Goal: Find specific page/section: Find specific page/section

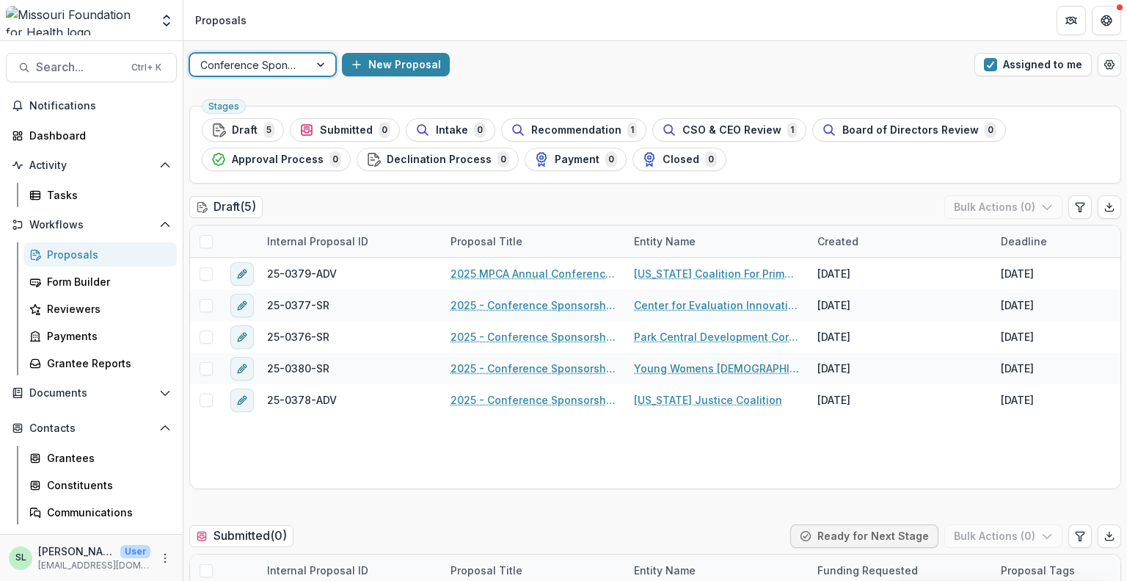
scroll to position [73, 0]
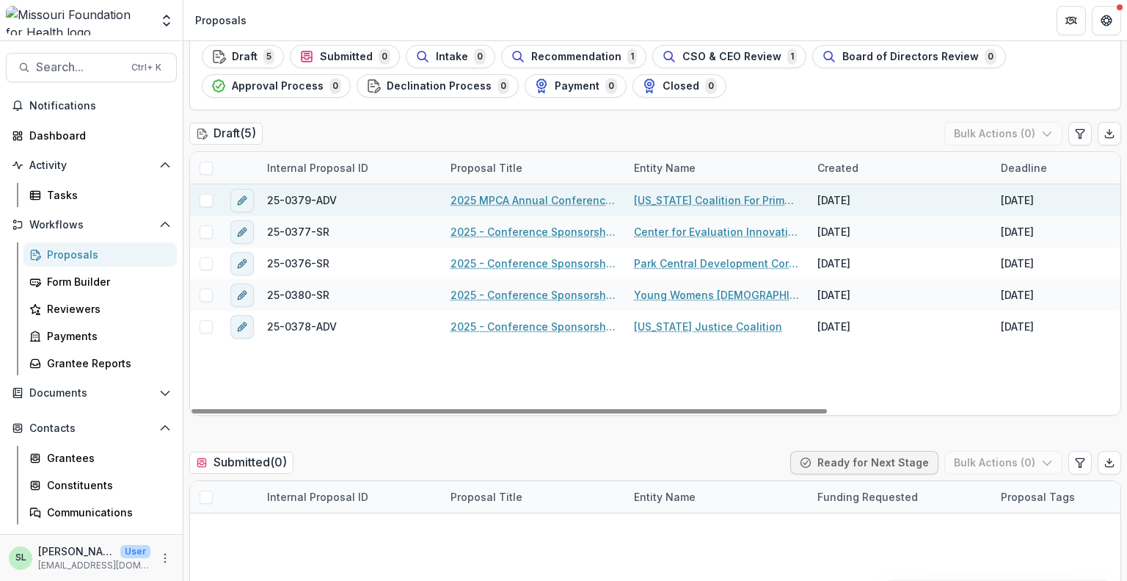
click at [510, 198] on link "2025 MPCA Annual Conference: Generations" at bounding box center [534, 199] width 166 height 15
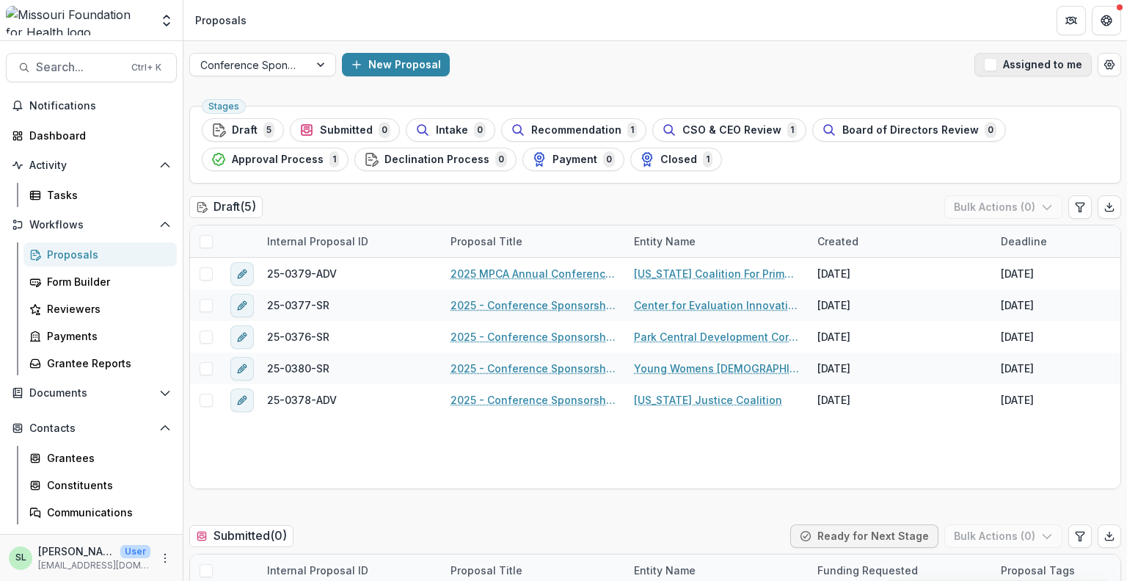
click at [1000, 60] on button "Assigned to me" at bounding box center [1033, 64] width 117 height 23
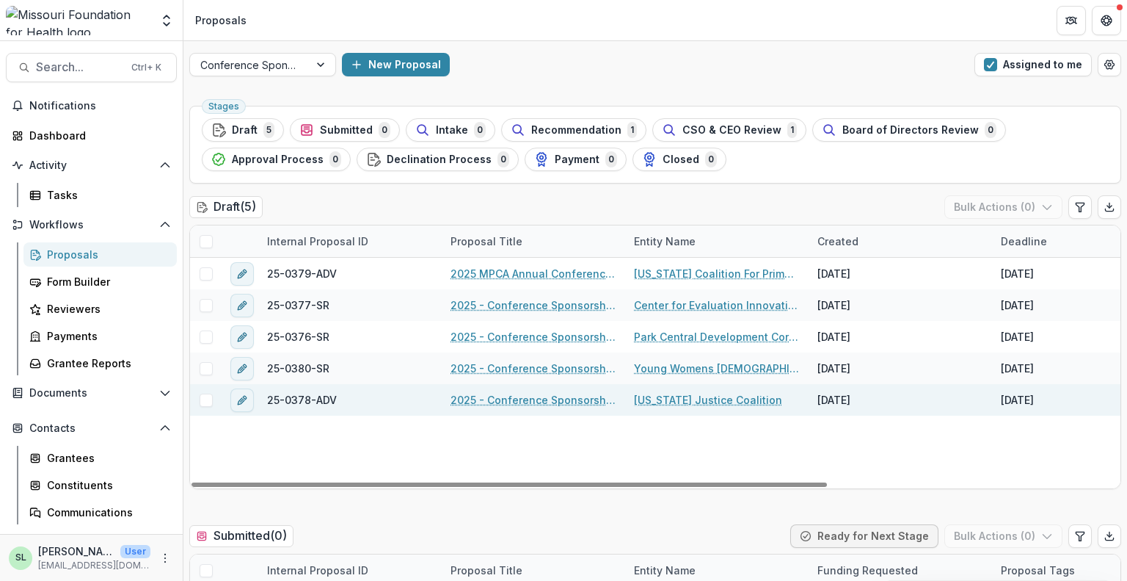
click at [552, 400] on link "2025 - Conference Sponsorship Request" at bounding box center [534, 399] width 166 height 15
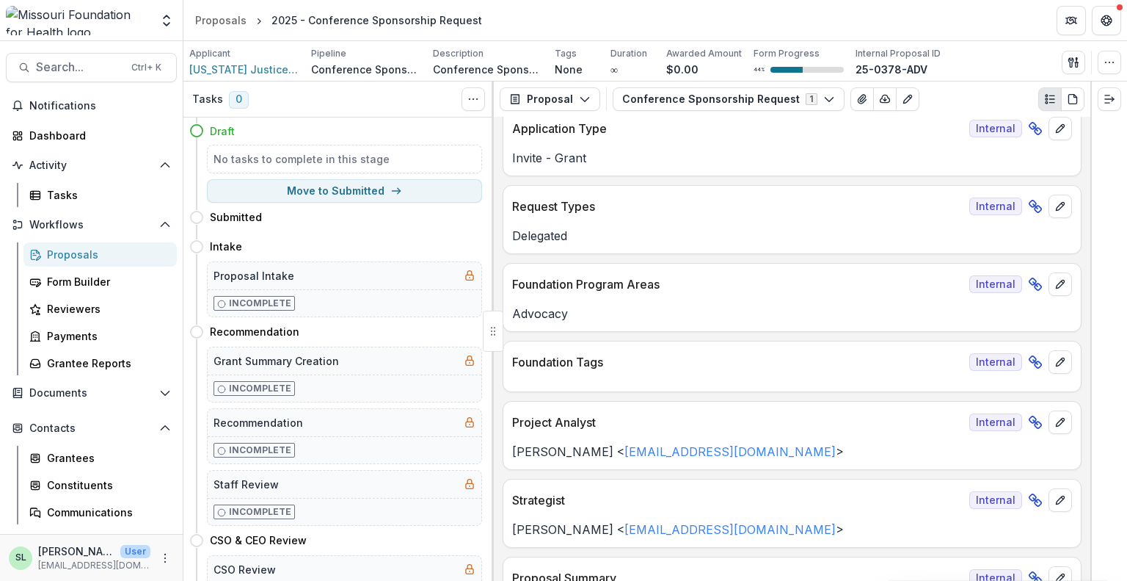
scroll to position [367, 0]
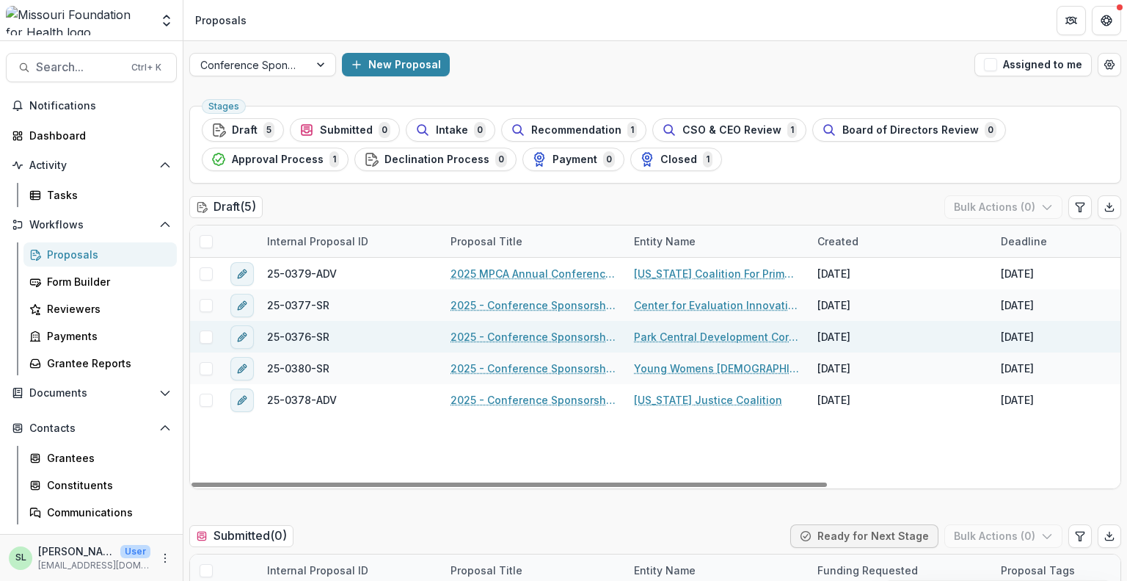
click at [540, 338] on link "2025 - Conference Sponsorship Request" at bounding box center [534, 336] width 166 height 15
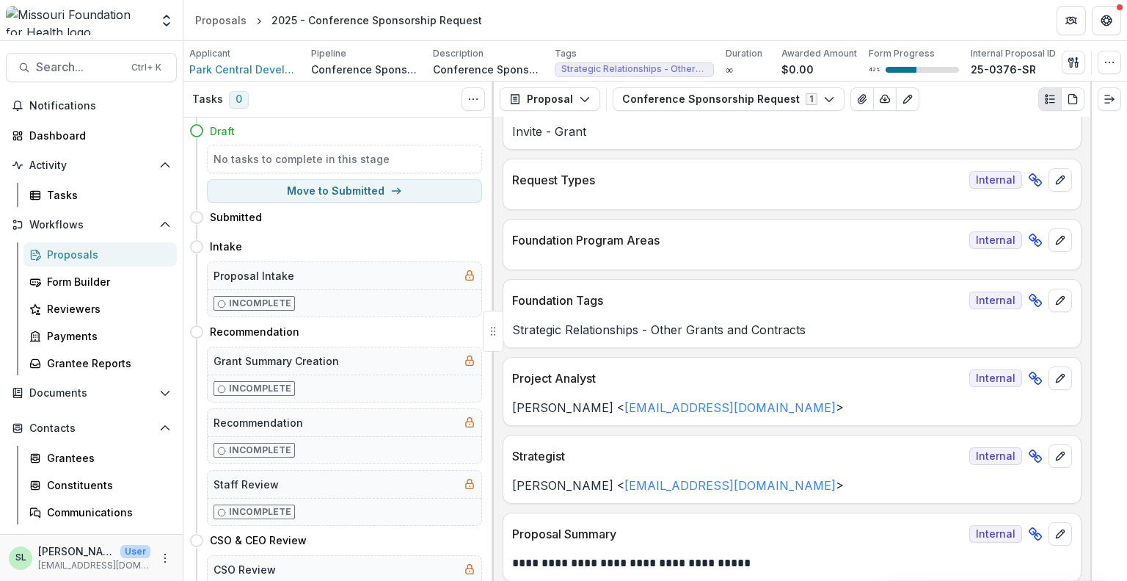
scroll to position [220, 0]
